Goal: Information Seeking & Learning: Learn about a topic

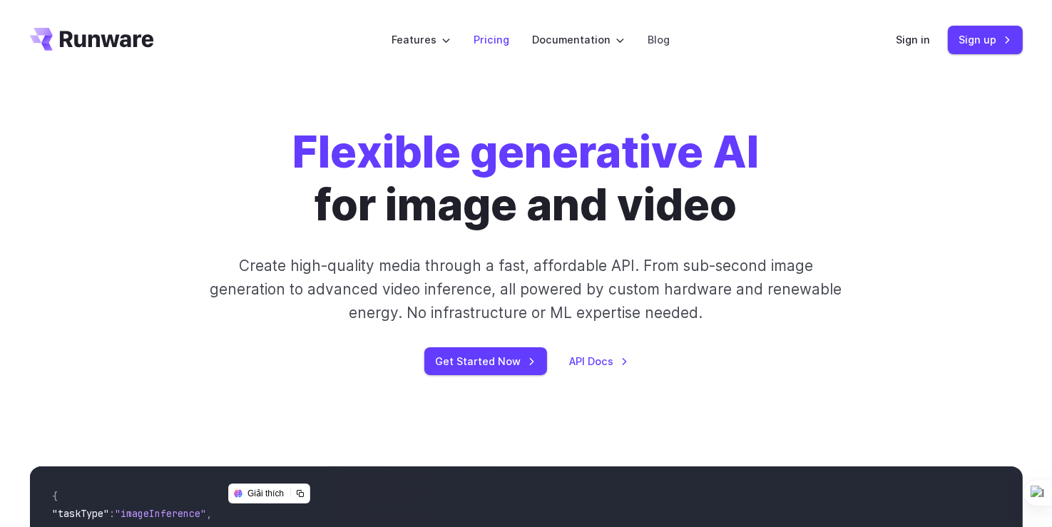
click at [488, 42] on link "Pricing" at bounding box center [492, 39] width 36 height 16
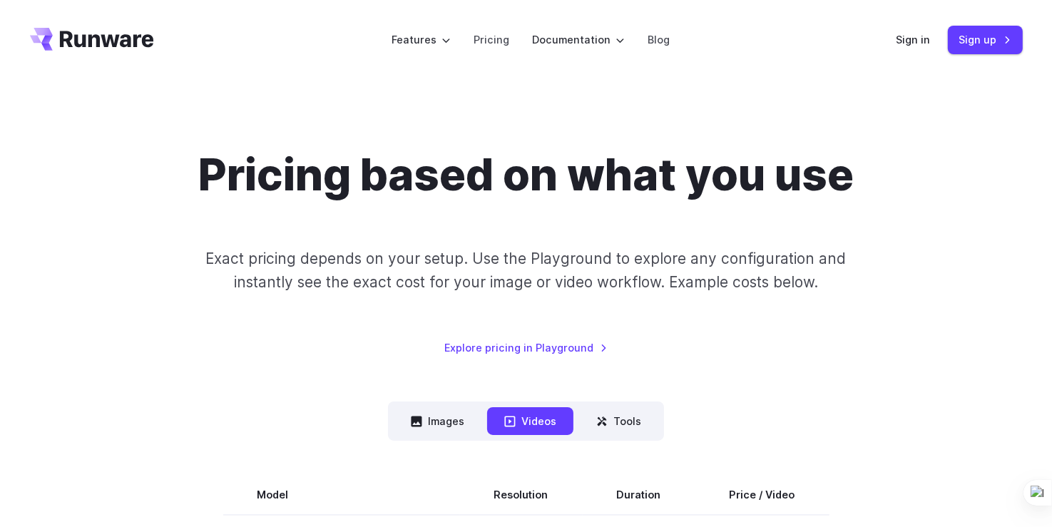
scroll to position [461, 0]
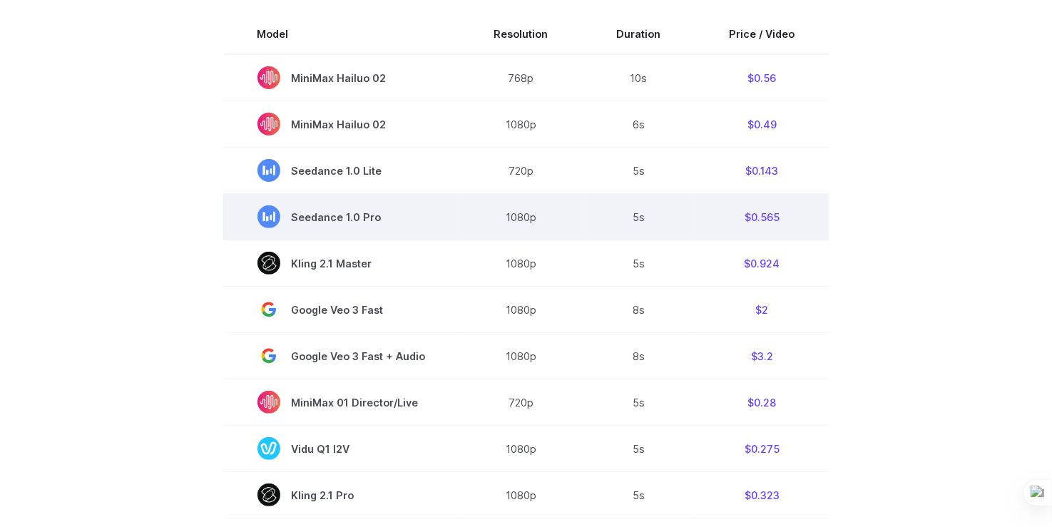
click at [367, 222] on span "Seedance 1.0 Pro" at bounding box center [342, 216] width 168 height 23
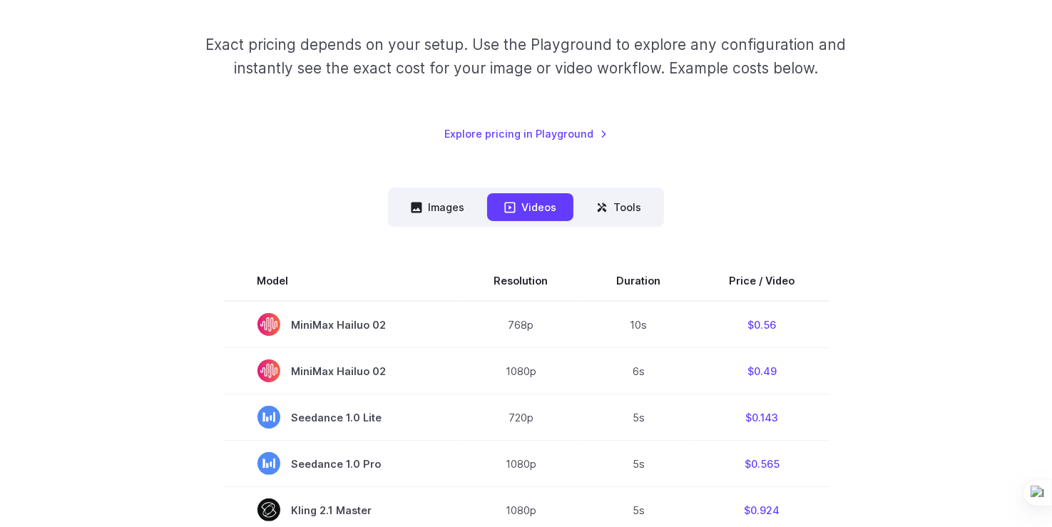
scroll to position [206, 0]
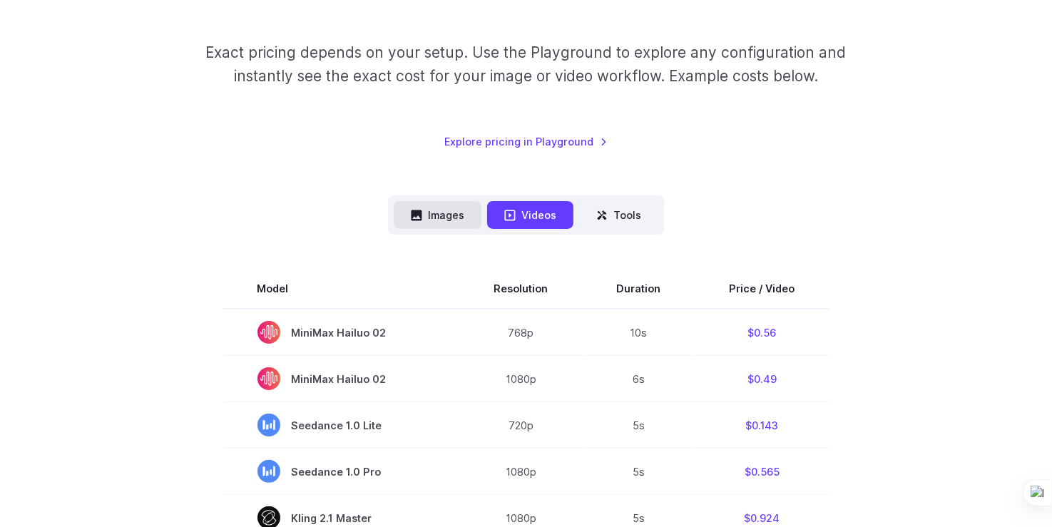
click at [442, 215] on button "Images" at bounding box center [438, 215] width 88 height 28
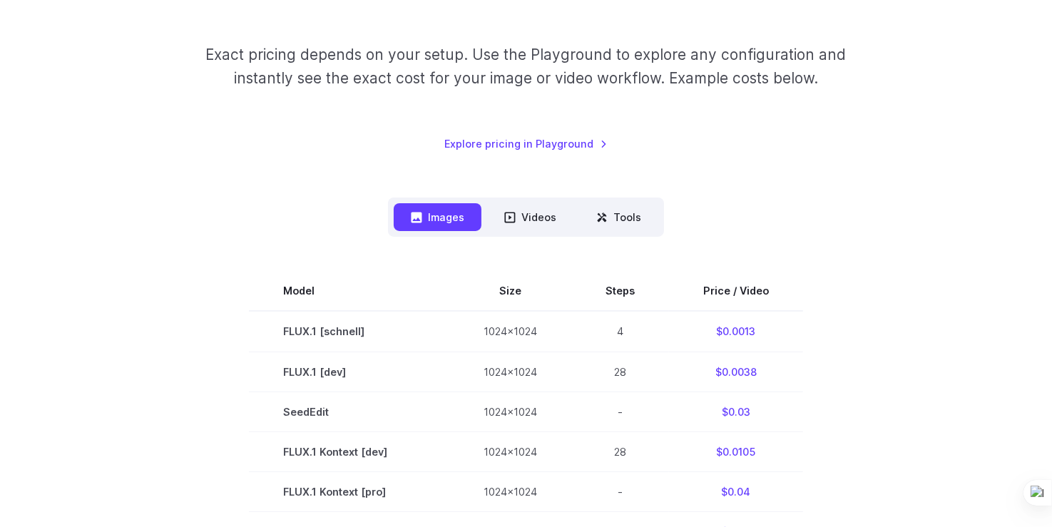
scroll to position [208, 0]
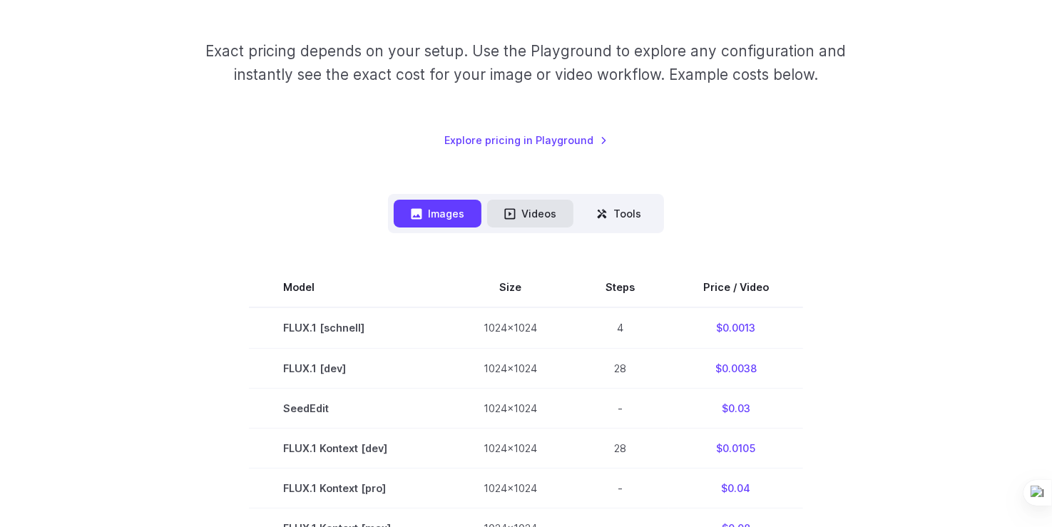
click at [526, 210] on button "Videos" at bounding box center [530, 214] width 86 height 28
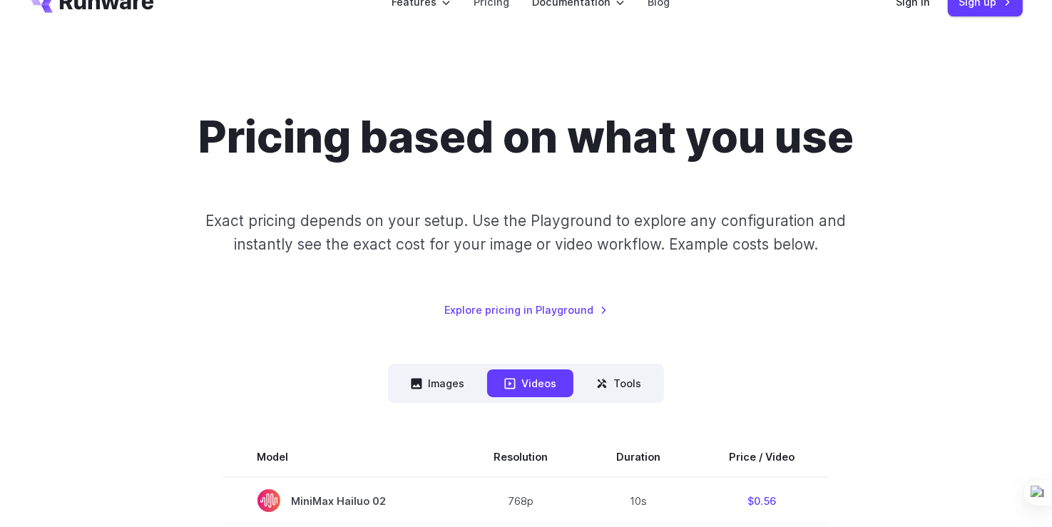
scroll to position [53, 0]
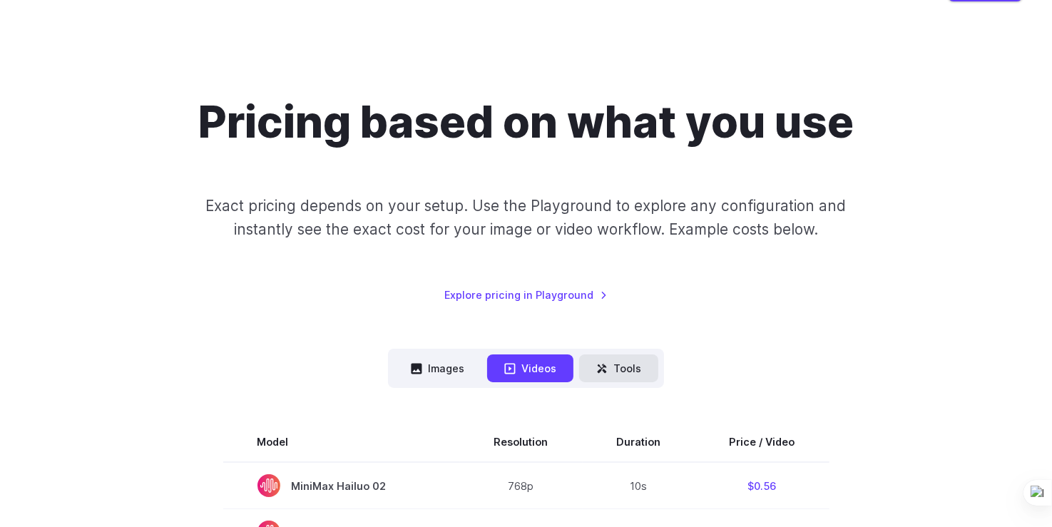
click at [618, 375] on button "Tools" at bounding box center [618, 369] width 79 height 28
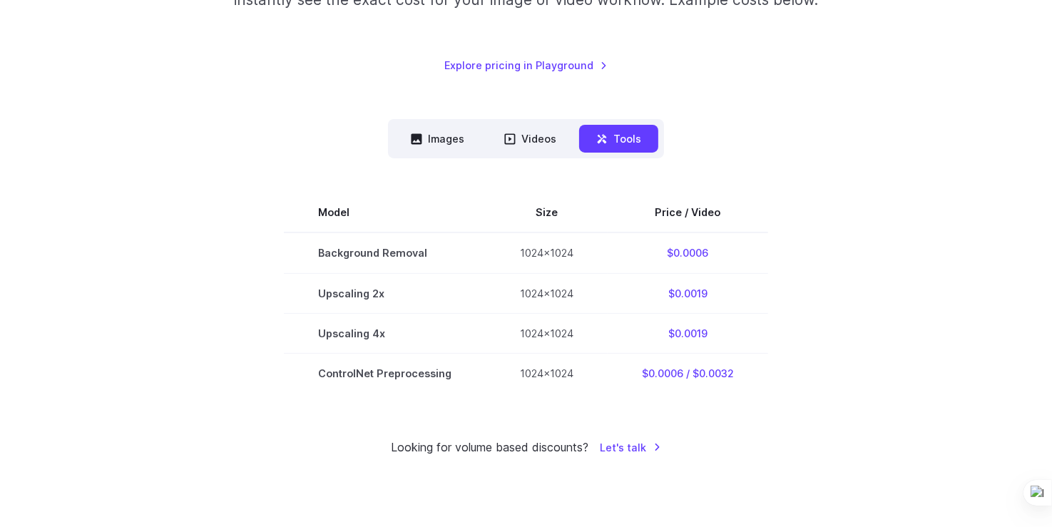
scroll to position [0, 0]
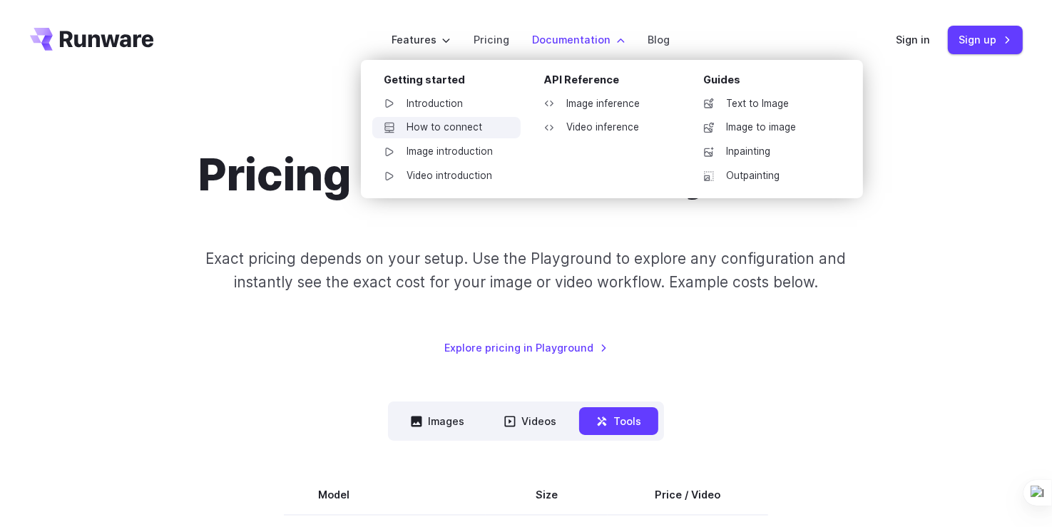
click at [442, 125] on link "How to connect" at bounding box center [446, 127] width 148 height 21
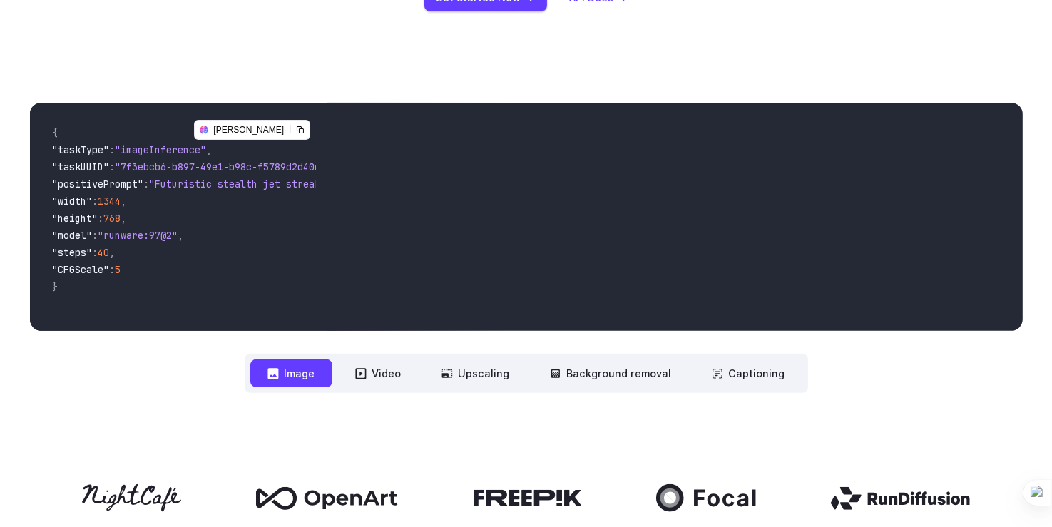
scroll to position [559, 0]
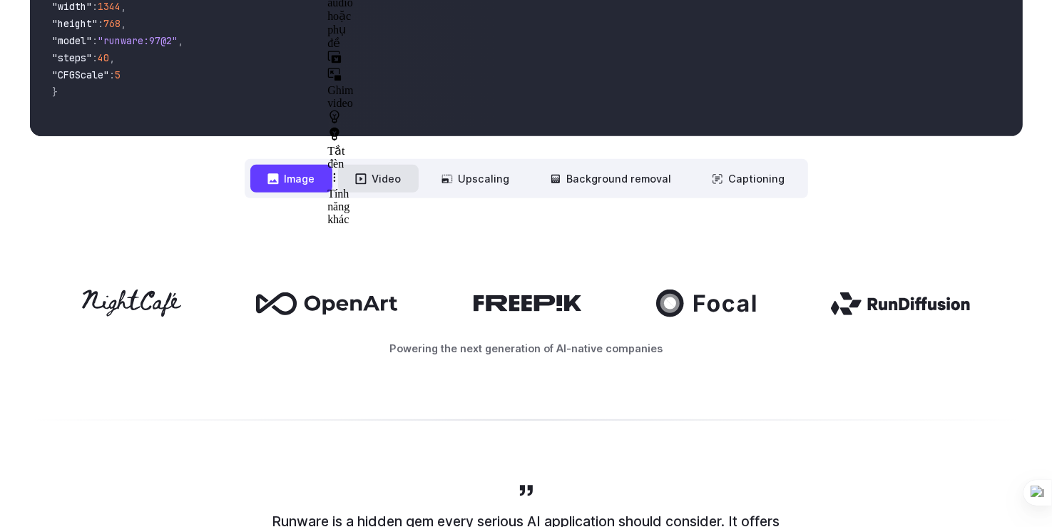
click at [399, 179] on button "Video" at bounding box center [378, 179] width 81 height 28
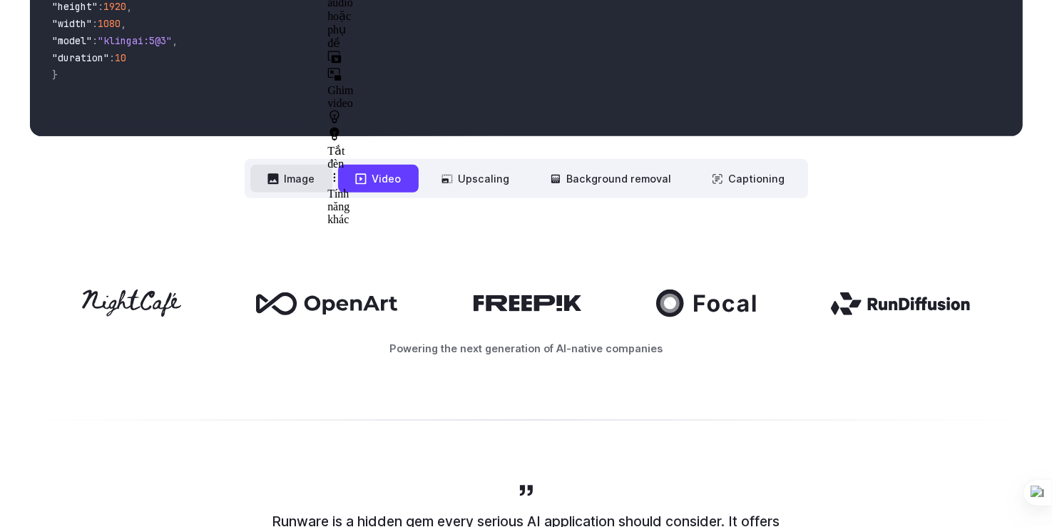
click at [292, 178] on button "Image" at bounding box center [291, 179] width 82 height 28
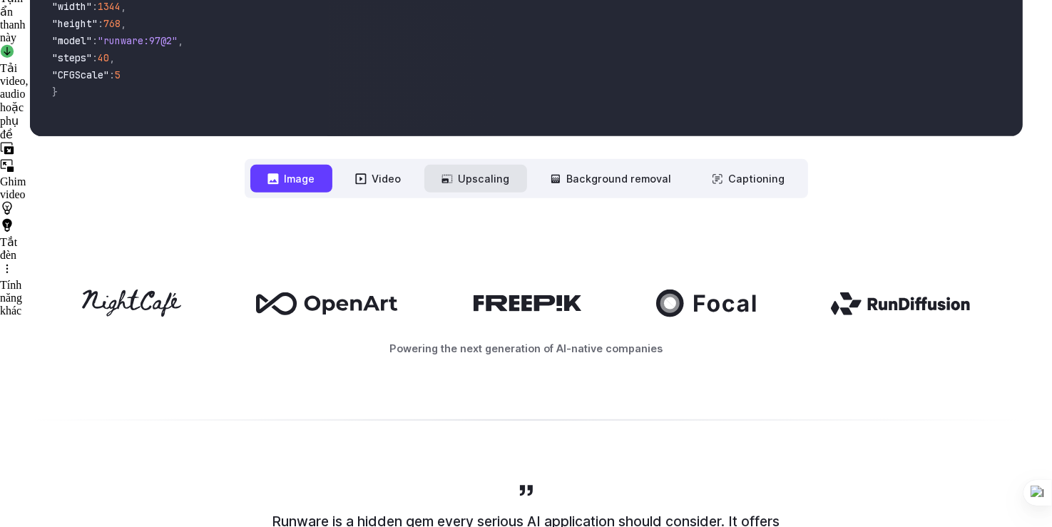
click at [507, 173] on button "Upscaling" at bounding box center [475, 179] width 103 height 28
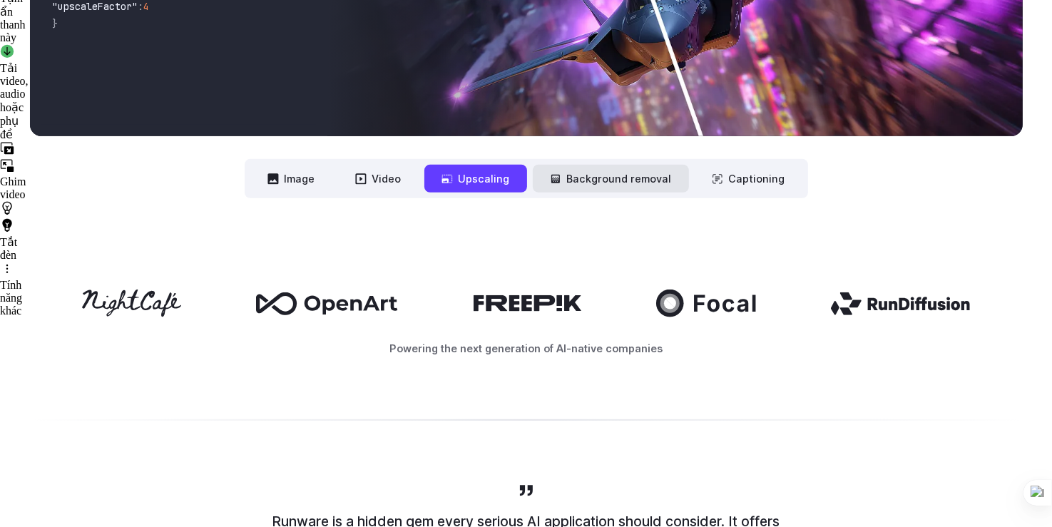
click at [578, 179] on button "Background removal" at bounding box center [611, 179] width 156 height 28
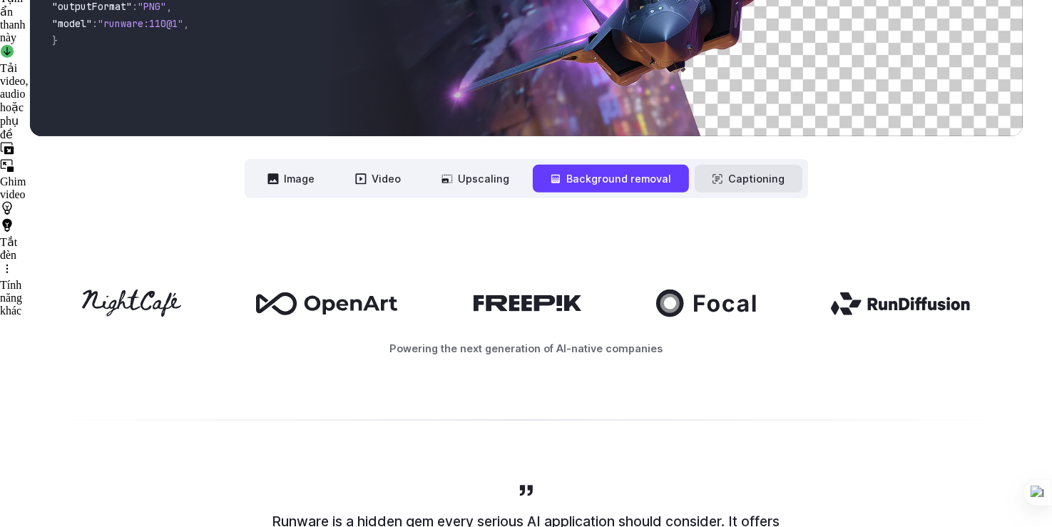
click at [729, 176] on button "Captioning" at bounding box center [749, 179] width 108 height 28
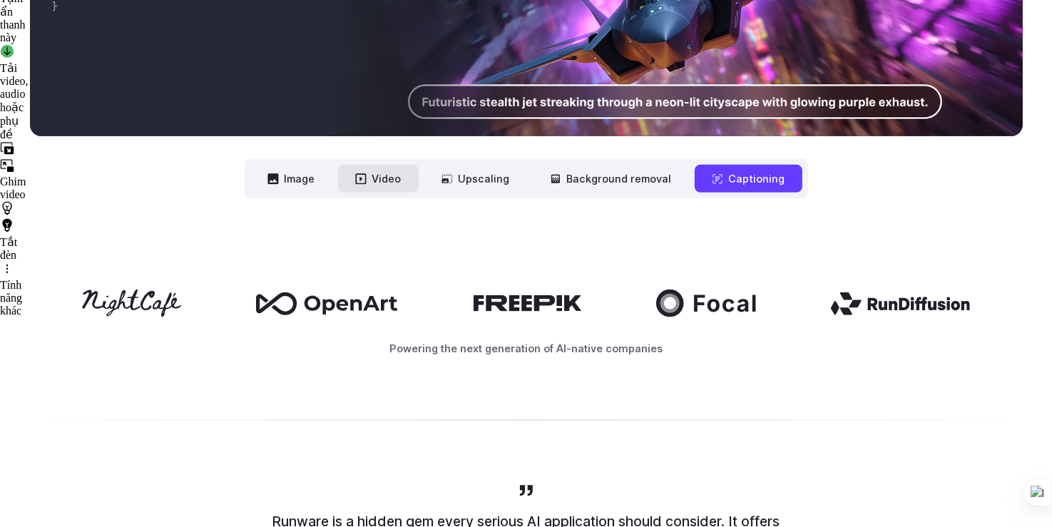
click at [400, 173] on button "Video" at bounding box center [378, 179] width 81 height 28
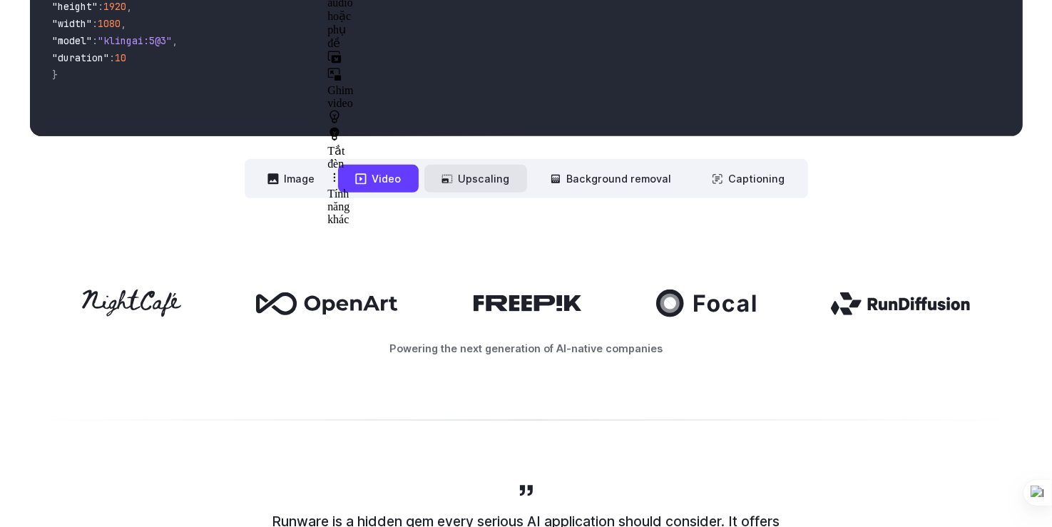
click at [471, 182] on button "Upscaling" at bounding box center [475, 179] width 103 height 28
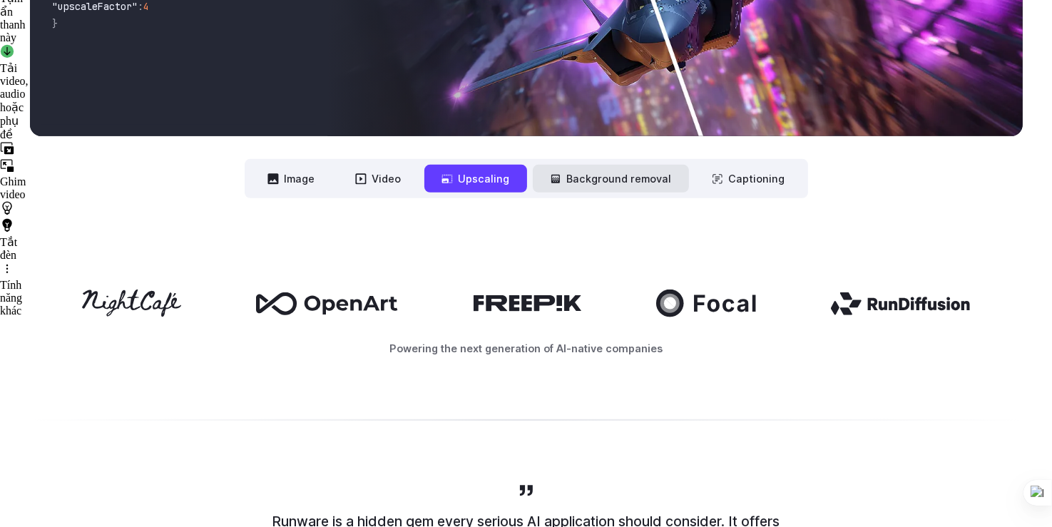
click at [580, 173] on button "Background removal" at bounding box center [611, 179] width 156 height 28
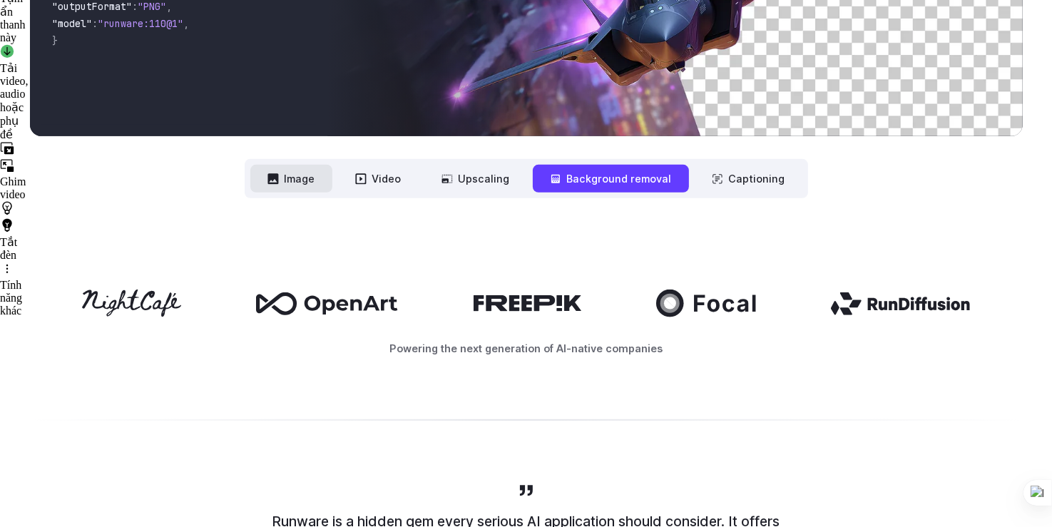
click at [288, 180] on button "Image" at bounding box center [291, 179] width 82 height 28
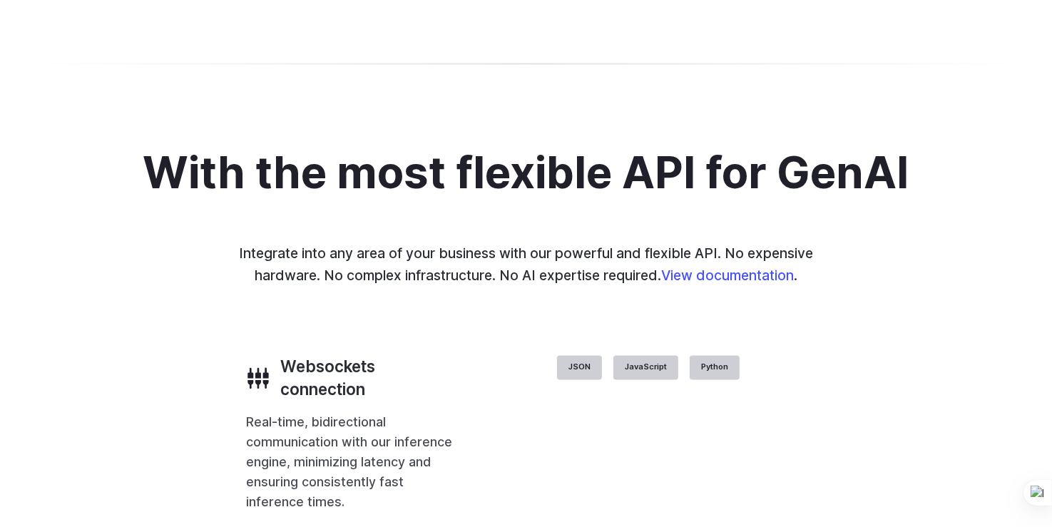
scroll to position [2753, 0]
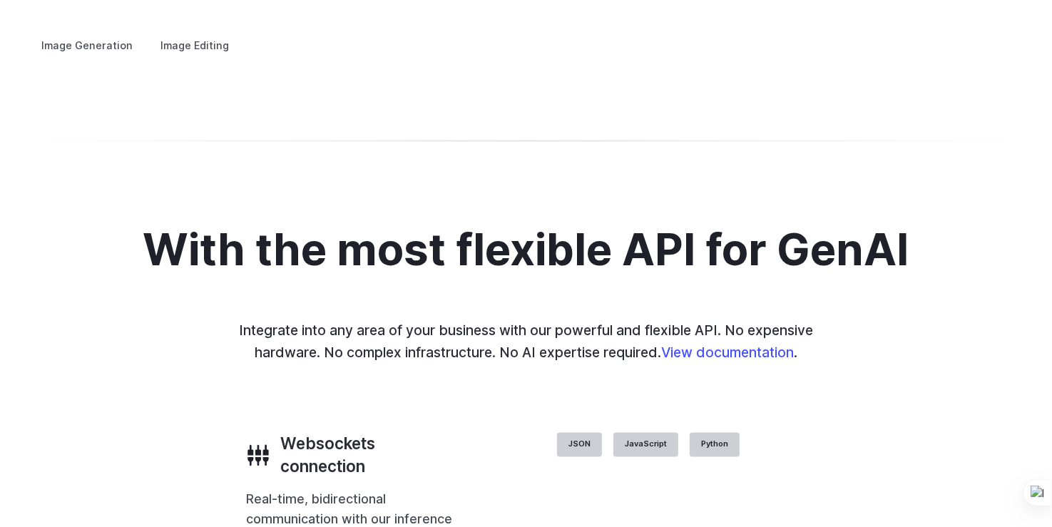
click at [0, 0] on h3 "Architecture" at bounding box center [0, 0] width 0 height 0
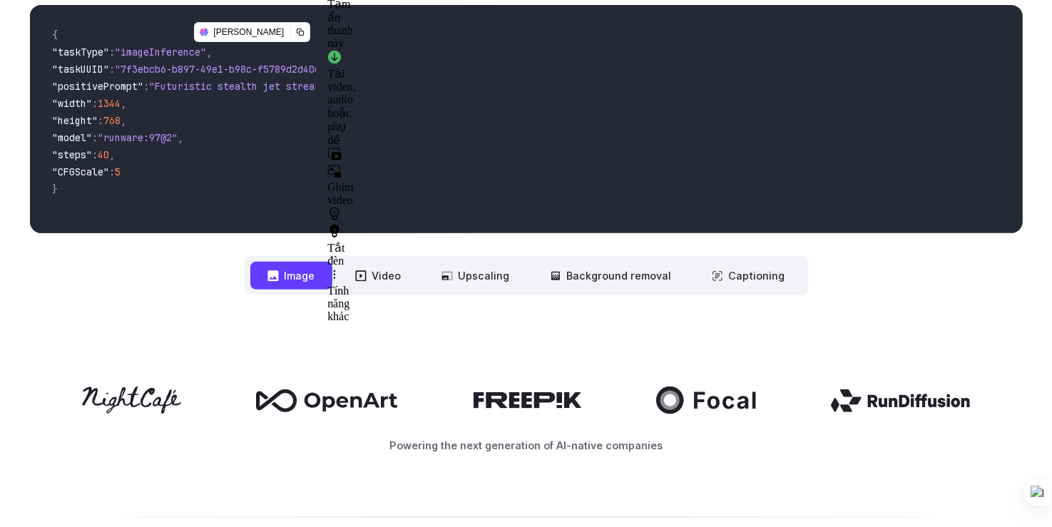
scroll to position [0, 0]
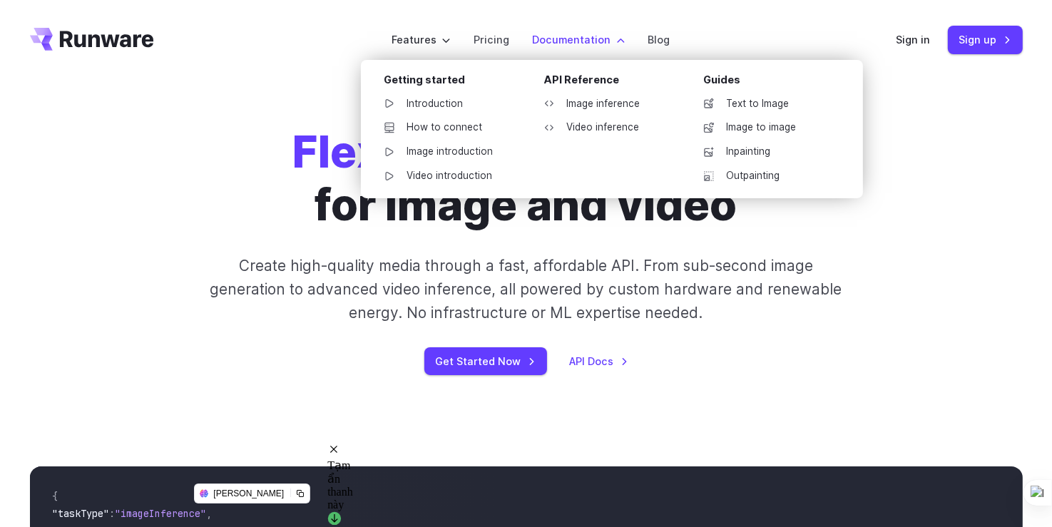
click at [547, 63] on div "Getting started Introduction How to connect Image introduction Video introducti…" at bounding box center [612, 129] width 502 height 138
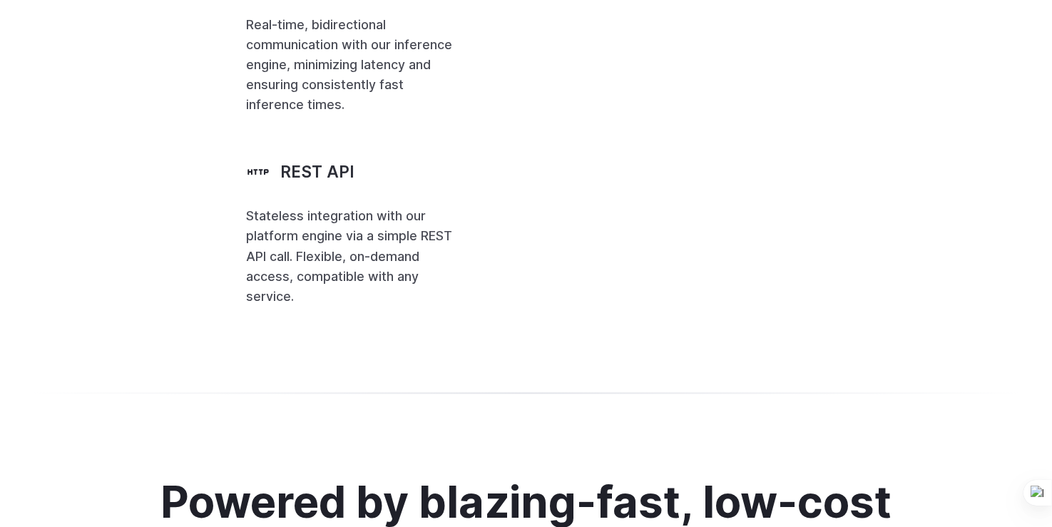
scroll to position [2767, 0]
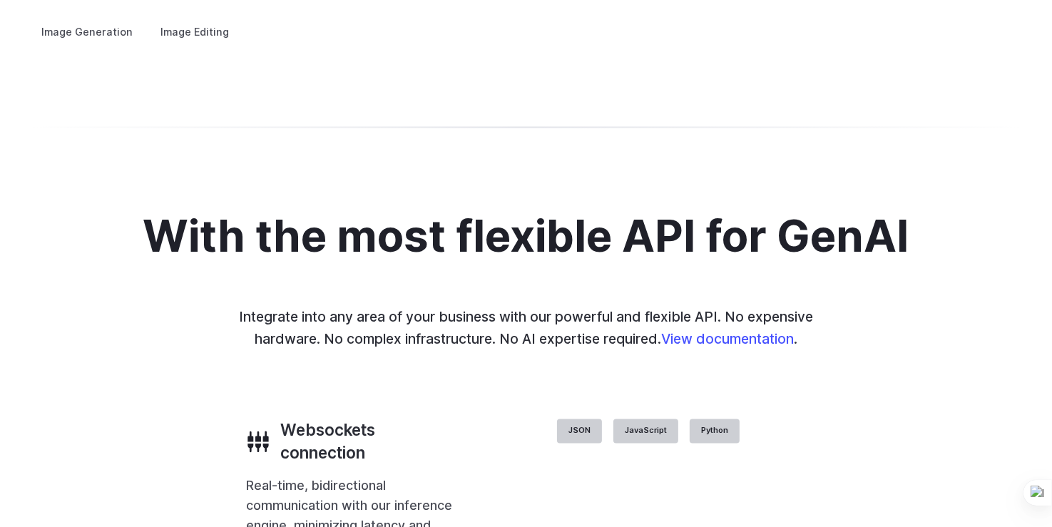
click at [0, 0] on p "Visualize architectural designs with ease, from initial sketches to detailed re…" at bounding box center [0, 0] width 0 height 0
click at [0, 0] on button "Go to 3 of 4" at bounding box center [0, 0] width 0 height 0
click at [0, 0] on button "Go to 4 of 4" at bounding box center [0, 0] width 0 height 0
click at [0, 0] on button "Go to 1 of 4" at bounding box center [0, 0] width 0 height 0
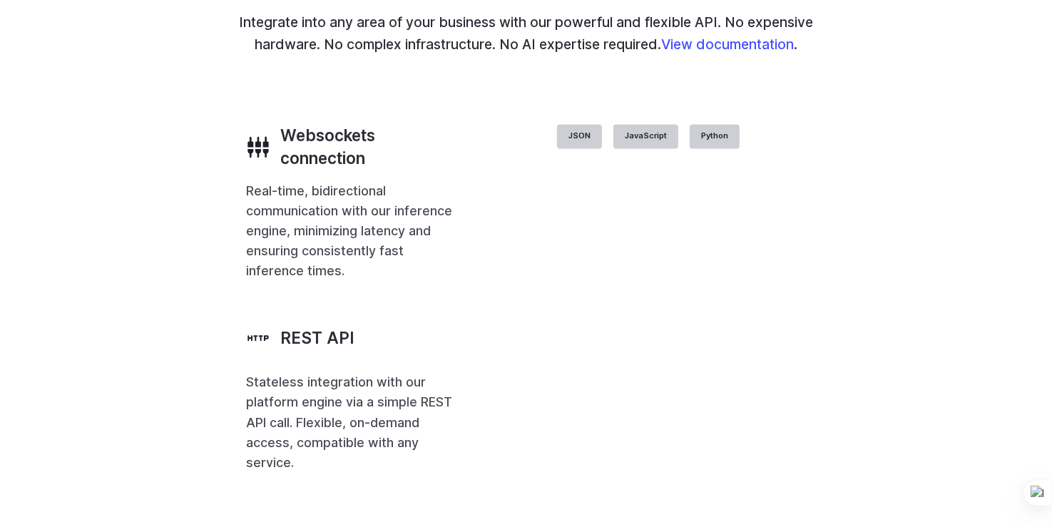
scroll to position [2600, 0]
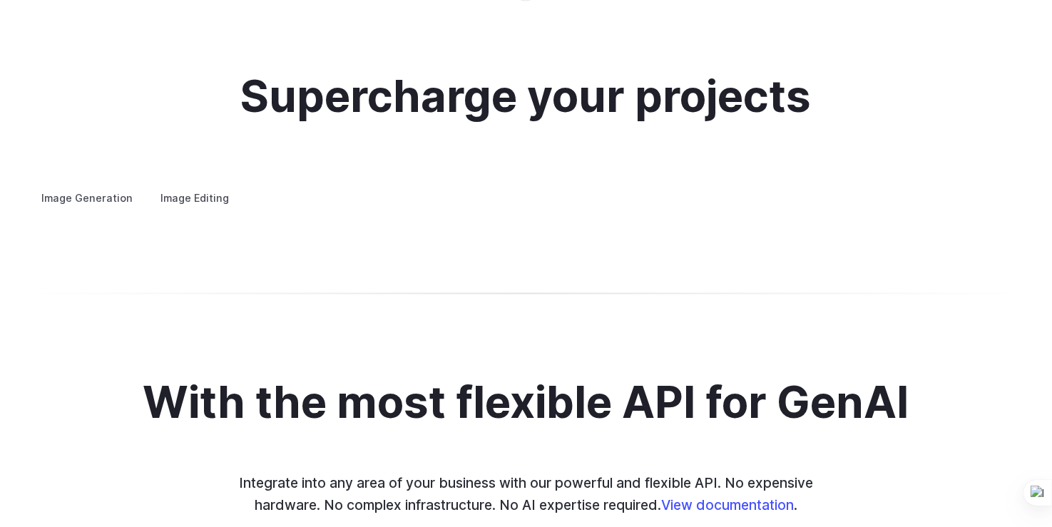
click at [193, 186] on label "Image Editing" at bounding box center [195, 198] width 93 height 25
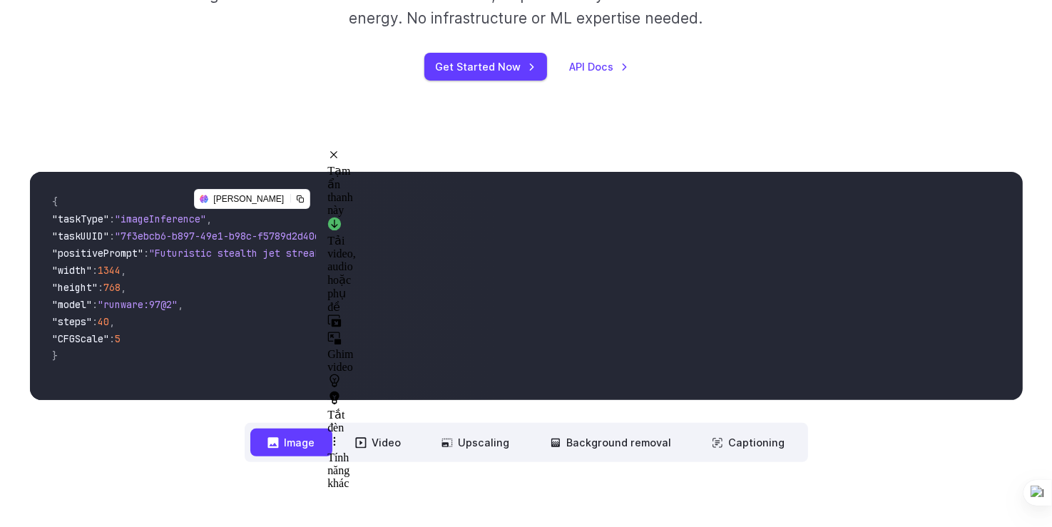
scroll to position [0, 0]
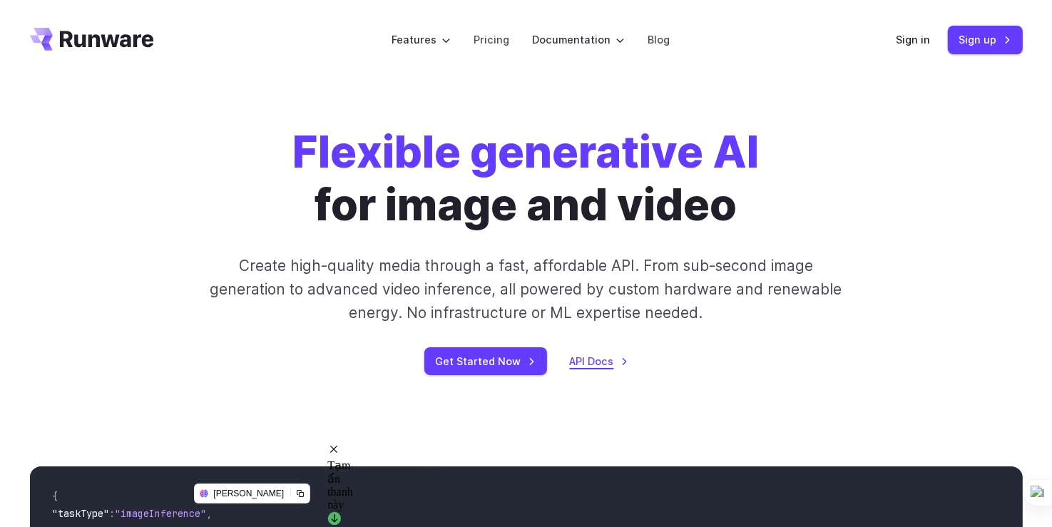
click at [576, 362] on link "API Docs" at bounding box center [599, 361] width 58 height 16
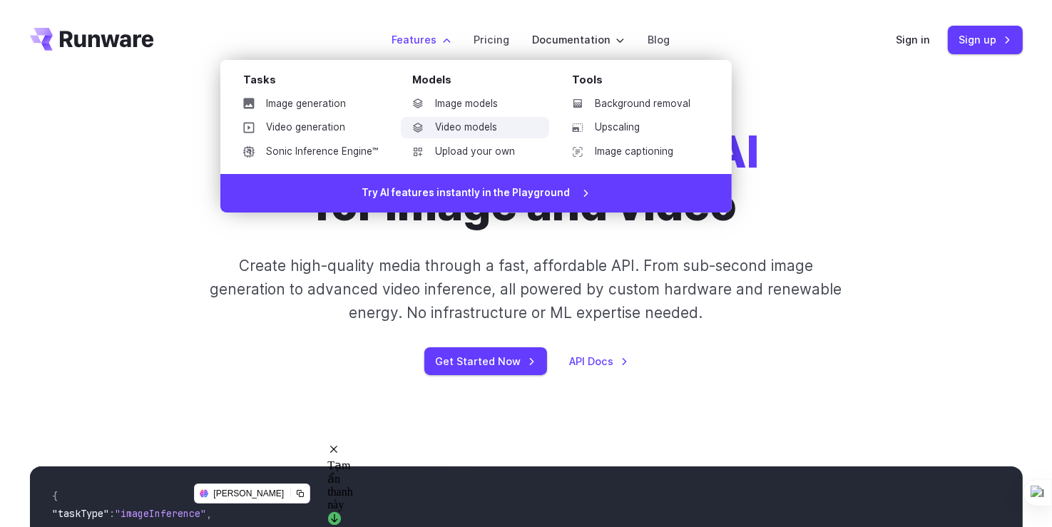
click at [451, 126] on link "Video models" at bounding box center [475, 127] width 148 height 21
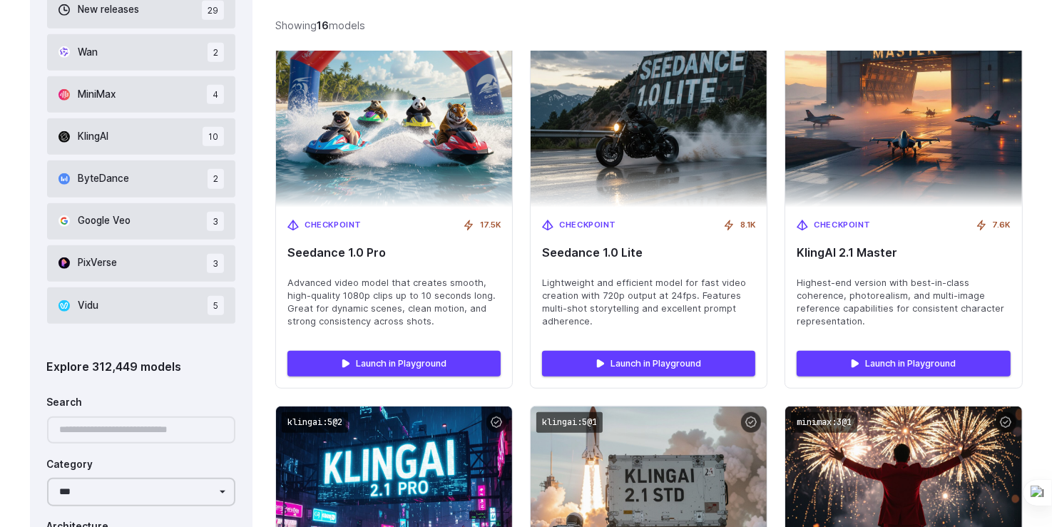
scroll to position [987, 0]
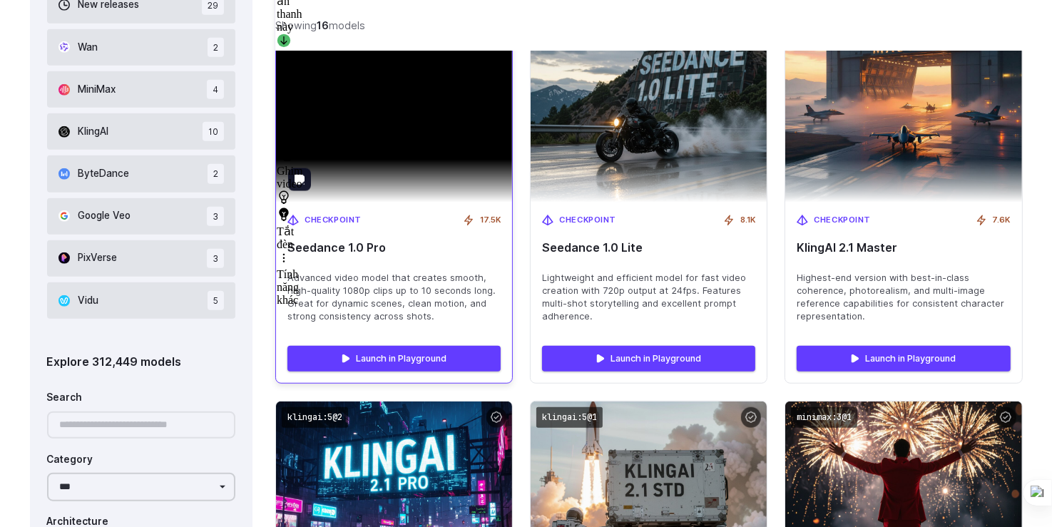
click at [445, 173] on img at bounding box center [394, 95] width 236 height 215
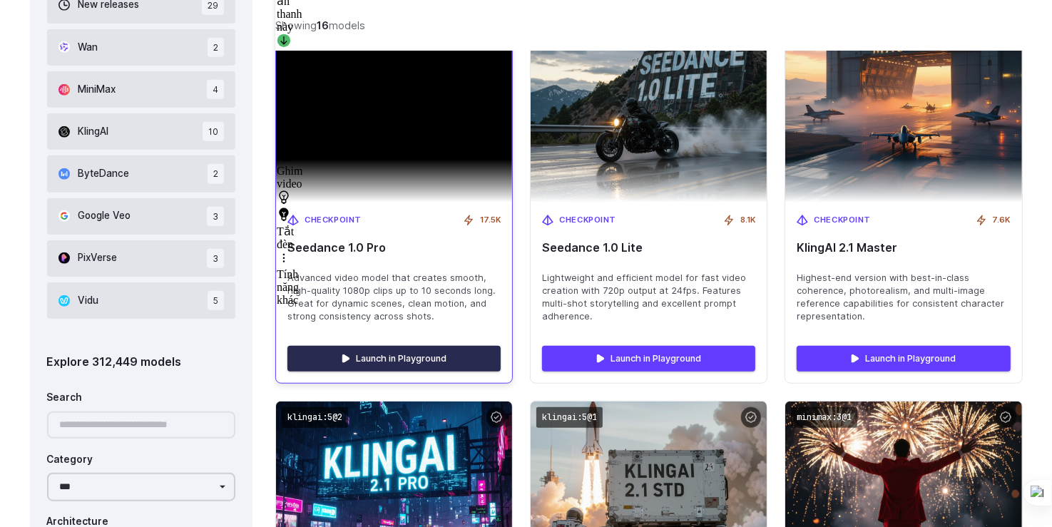
click at [352, 355] on link "Launch in Playground" at bounding box center [393, 359] width 213 height 26
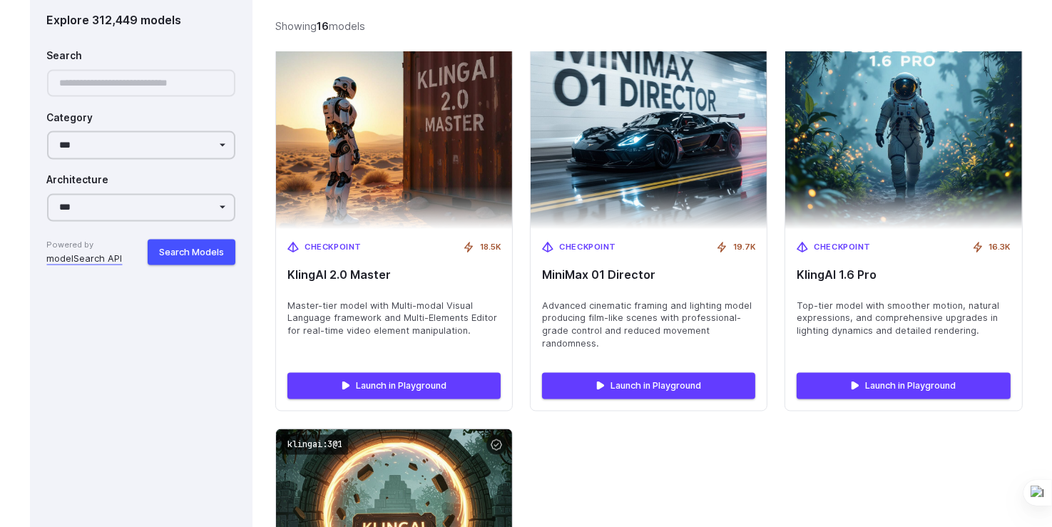
scroll to position [2206, 0]
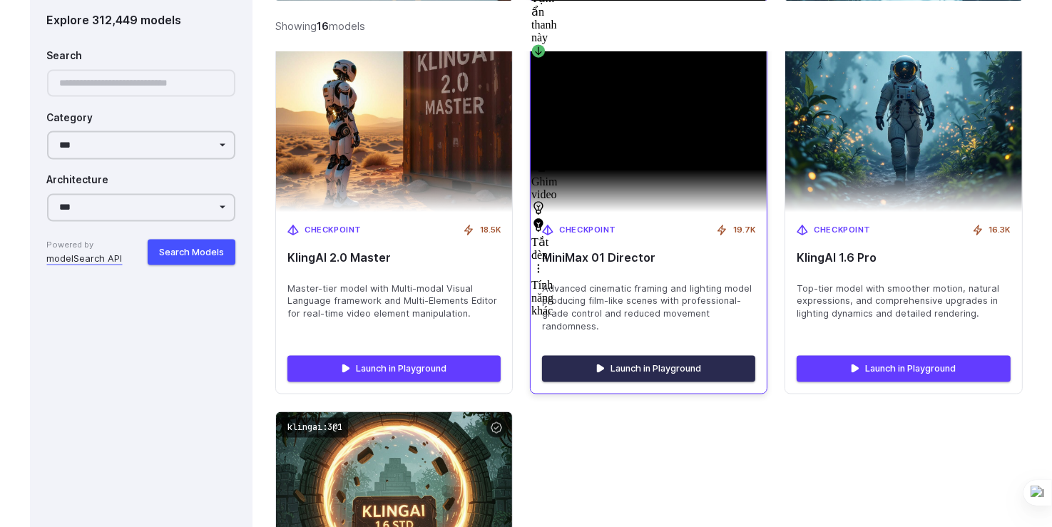
click at [614, 367] on link "Launch in Playground" at bounding box center [648, 369] width 213 height 26
